Goal: Obtain resource: Obtain resource

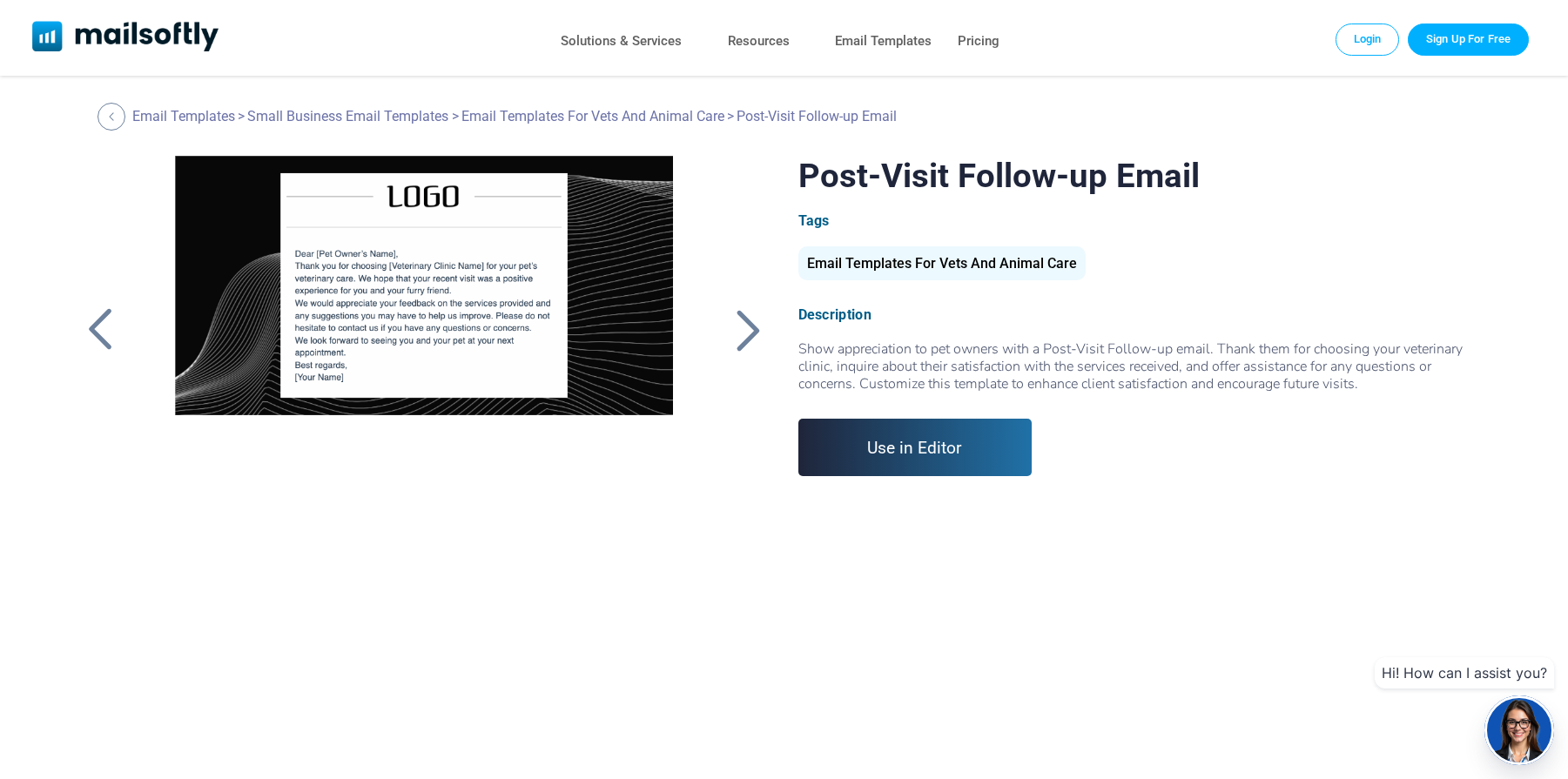
click at [199, 431] on div at bounding box center [423, 373] width 554 height 435
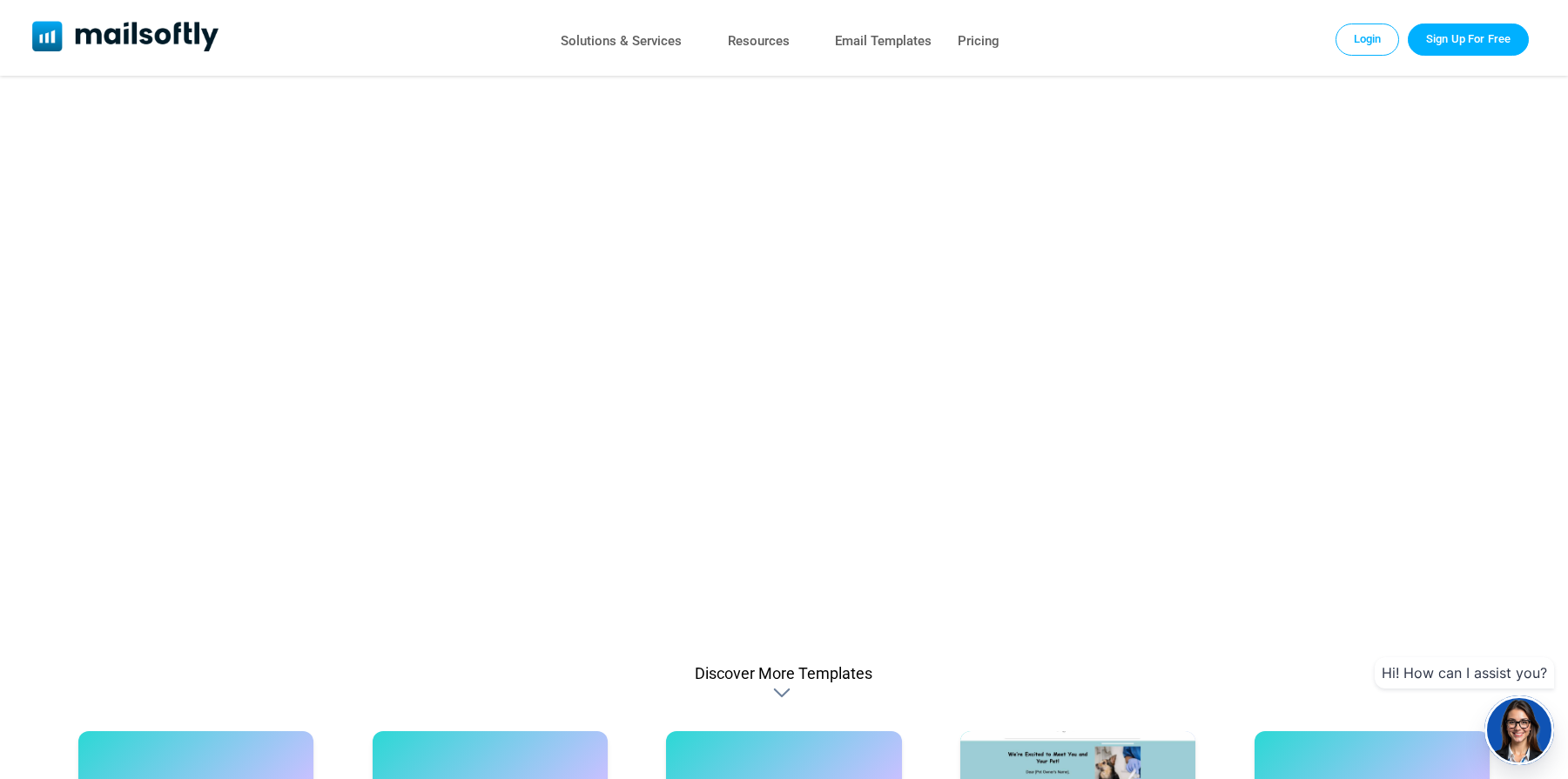
scroll to position [870, 0]
